Goal: Find specific page/section: Find specific page/section

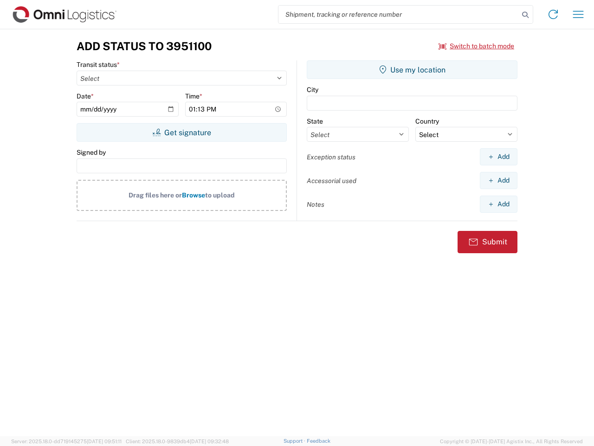
click at [399, 14] on input "search" at bounding box center [399, 15] width 241 height 18
click at [526, 15] on icon at bounding box center [525, 14] width 13 height 13
click at [554, 14] on icon at bounding box center [553, 14] width 15 height 15
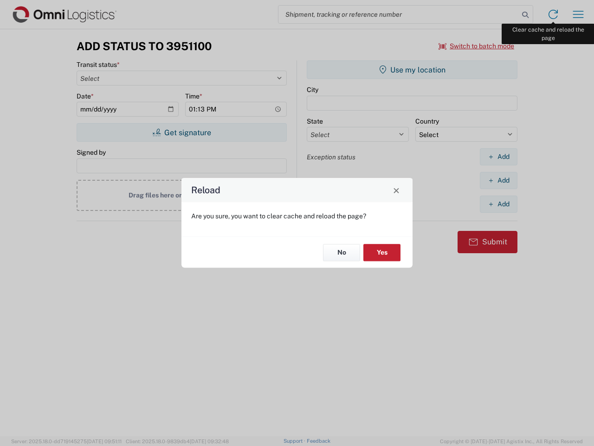
click at [579, 14] on div "Reload Are you sure, you want to clear cache and reload the page? No Yes" at bounding box center [297, 223] width 594 height 446
click at [477, 46] on div "Reload Are you sure, you want to clear cache and reload the page? No Yes" at bounding box center [297, 223] width 594 height 446
click at [182, 132] on div "Reload Are you sure, you want to clear cache and reload the page? No Yes" at bounding box center [297, 223] width 594 height 446
click at [412, 70] on div "Reload Are you sure, you want to clear cache and reload the page? No Yes" at bounding box center [297, 223] width 594 height 446
click at [499, 156] on div "Reload Are you sure, you want to clear cache and reload the page? No Yes" at bounding box center [297, 223] width 594 height 446
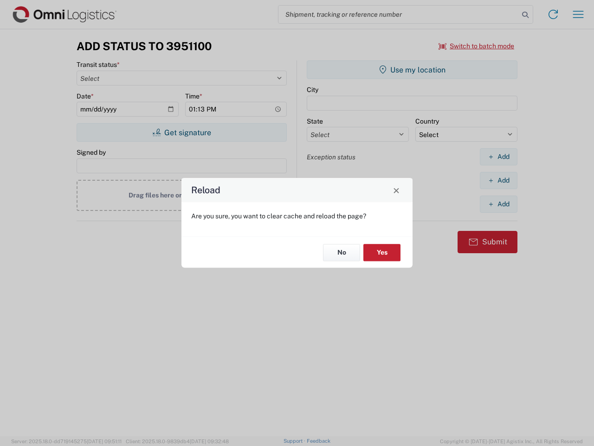
click at [499, 180] on div "Reload Are you sure, you want to clear cache and reload the page? No Yes" at bounding box center [297, 223] width 594 height 446
click at [499, 204] on div "Reload Are you sure, you want to clear cache and reload the page? No Yes" at bounding box center [297, 223] width 594 height 446
